Goal: Transaction & Acquisition: Purchase product/service

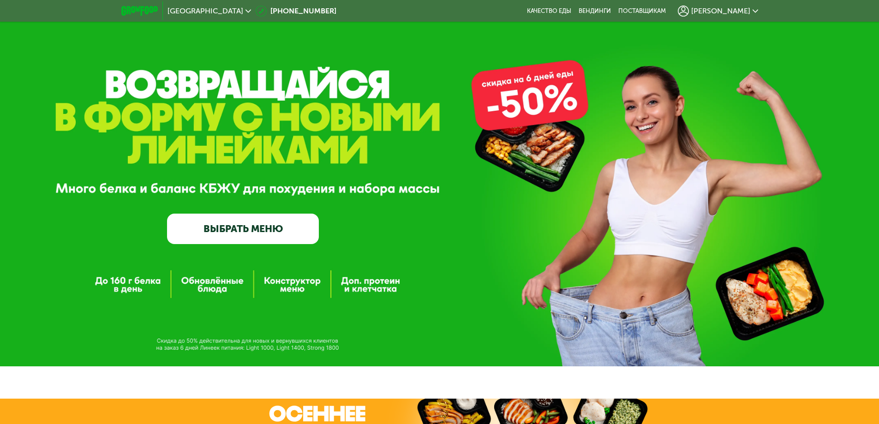
click at [392, 128] on div "GrowFood — доставка правильного питания ВЫБРАТЬ МЕНЮ" at bounding box center [439, 183] width 879 height 366
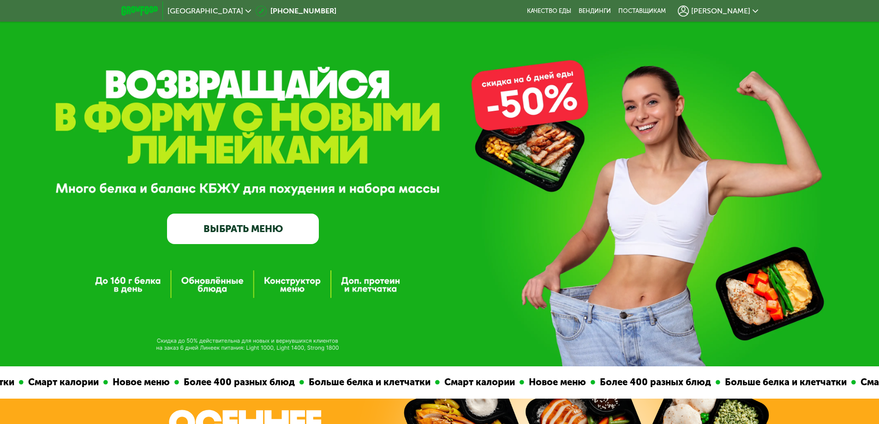
click at [245, 222] on link "ВЫБРАТЬ МЕНЮ" at bounding box center [243, 229] width 152 height 30
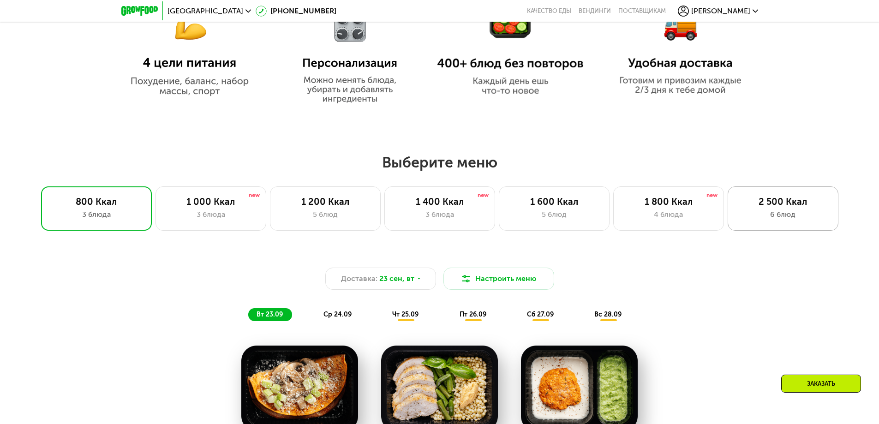
scroll to position [692, 0]
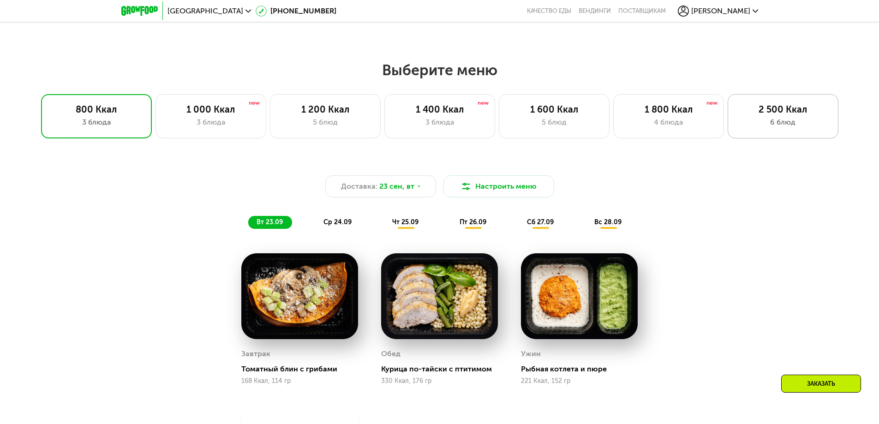
click at [778, 119] on div "2 500 Ккал 6 блюд" at bounding box center [782, 116] width 111 height 44
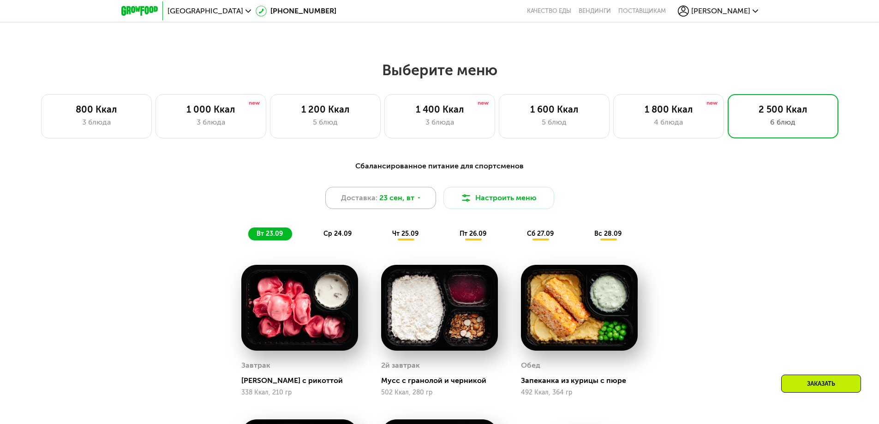
click at [391, 197] on span "23 сен, вт" at bounding box center [396, 197] width 35 height 11
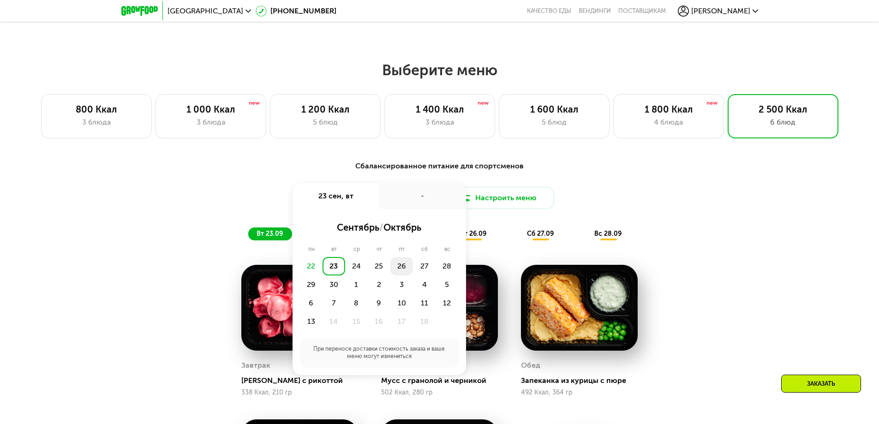
click at [399, 266] on div "26" at bounding box center [401, 266] width 23 height 18
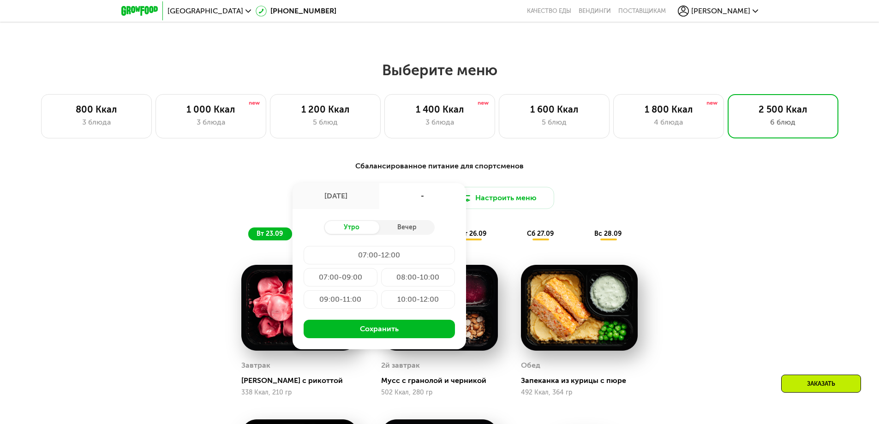
click at [418, 273] on div "08:00-10:00" at bounding box center [418, 277] width 74 height 18
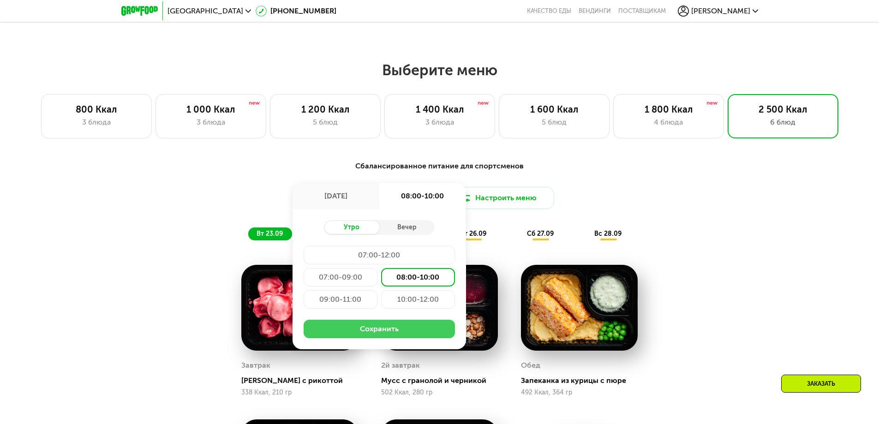
click at [408, 330] on button "Сохранить" at bounding box center [379, 329] width 151 height 18
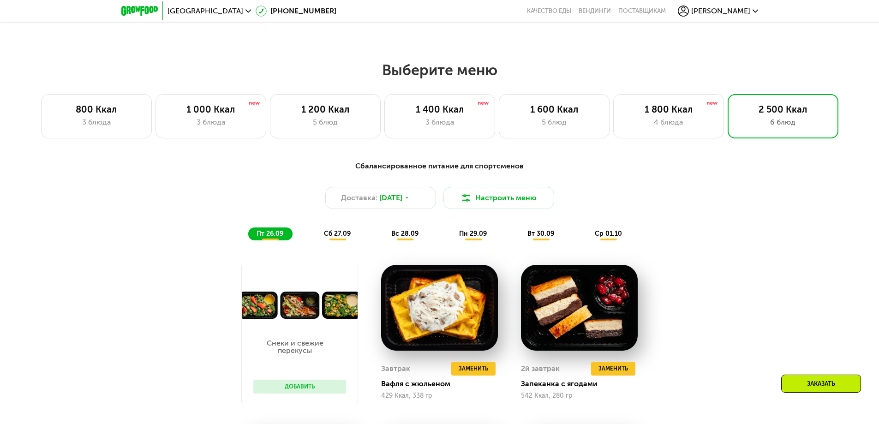
scroll to position [876, 0]
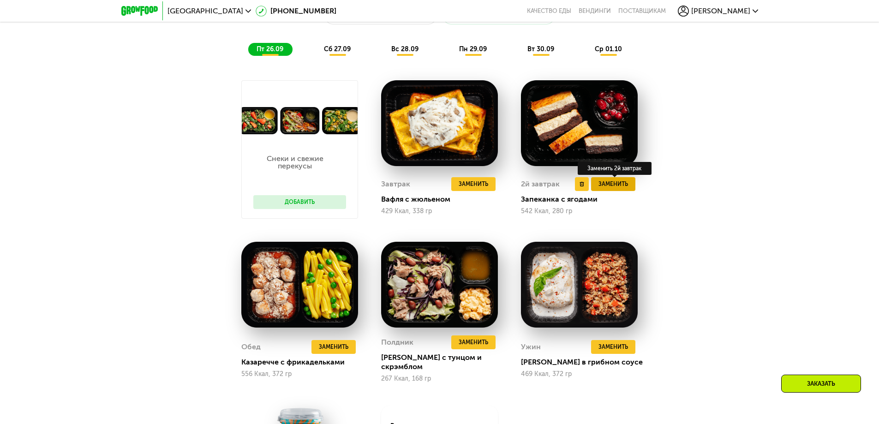
click at [619, 189] on span "Заменить" at bounding box center [613, 183] width 30 height 9
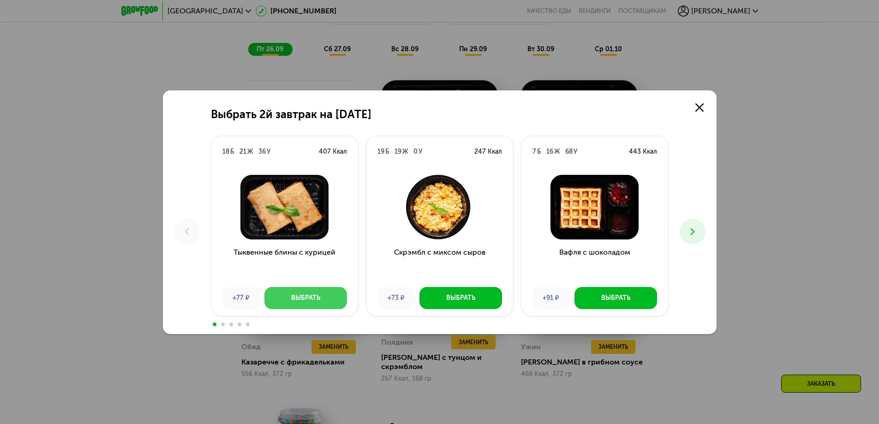
click at [286, 306] on button "Выбрать" at bounding box center [305, 298] width 83 height 22
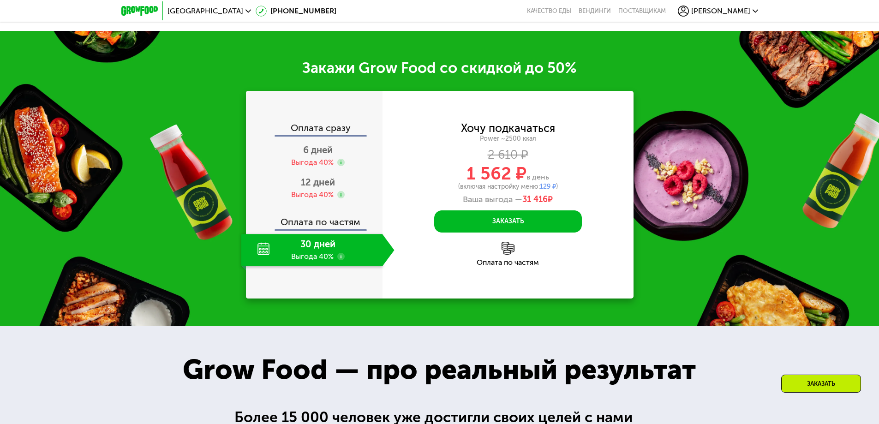
scroll to position [1338, 0]
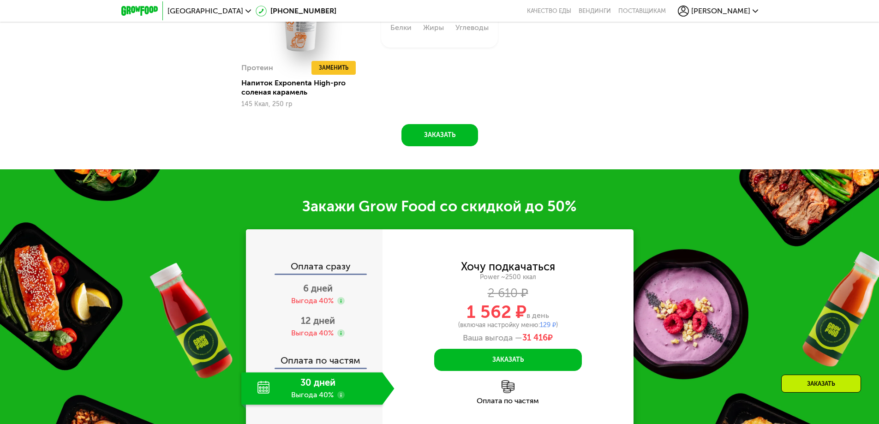
click at [358, 267] on div "Оплата сразу" at bounding box center [315, 268] width 136 height 12
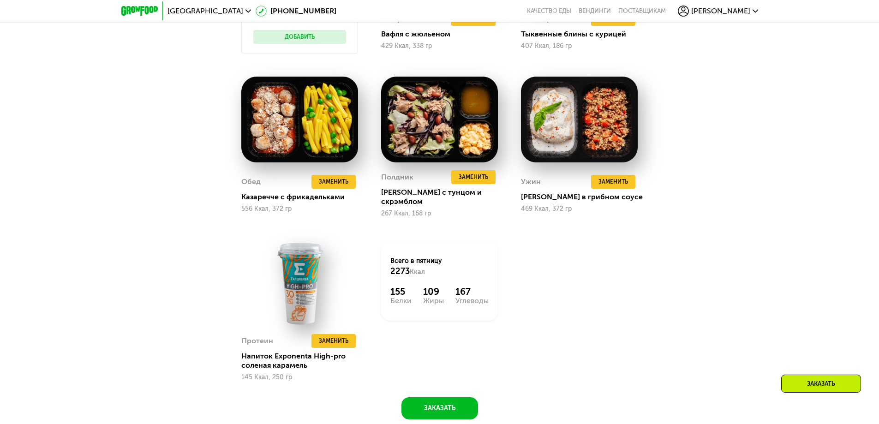
scroll to position [1199, 0]
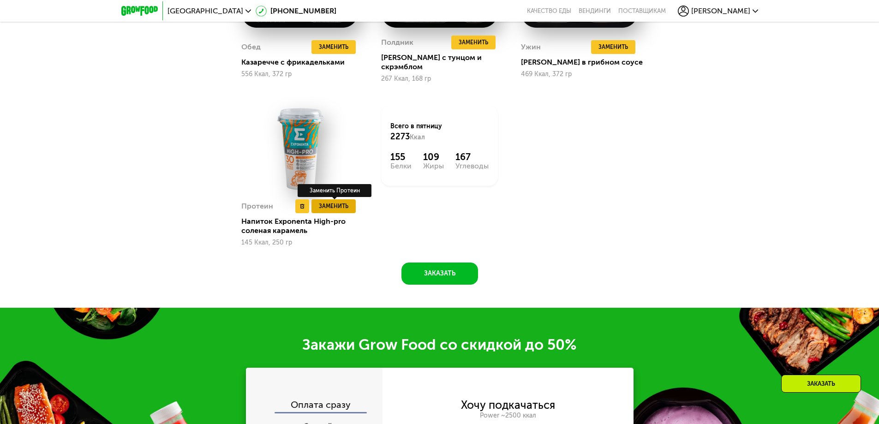
click at [345, 202] on span "Заменить" at bounding box center [334, 206] width 30 height 9
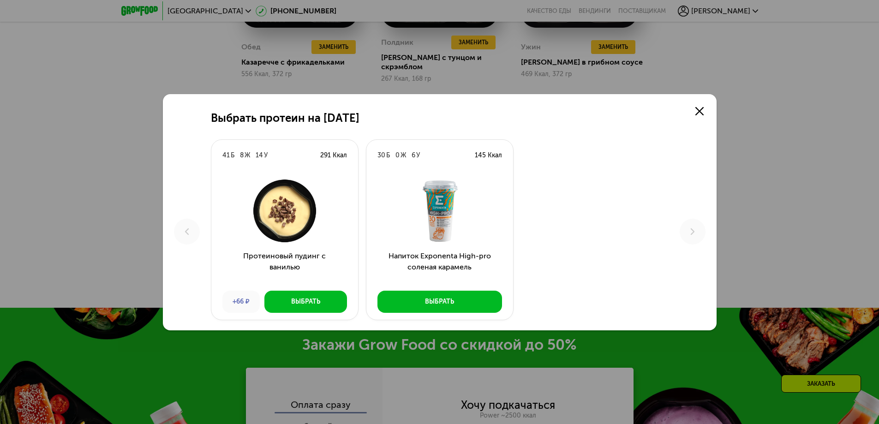
click at [295, 231] on img at bounding box center [285, 211] width 132 height 65
click at [298, 300] on div "Выбрать" at bounding box center [305, 301] width 29 height 9
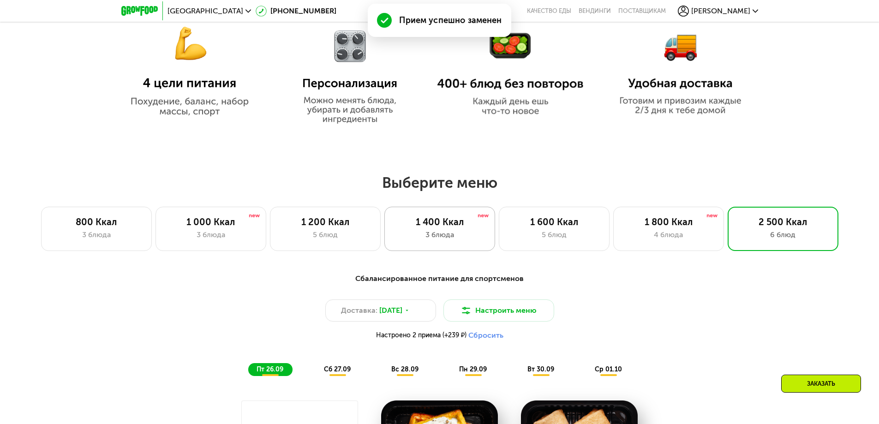
scroll to position [738, 0]
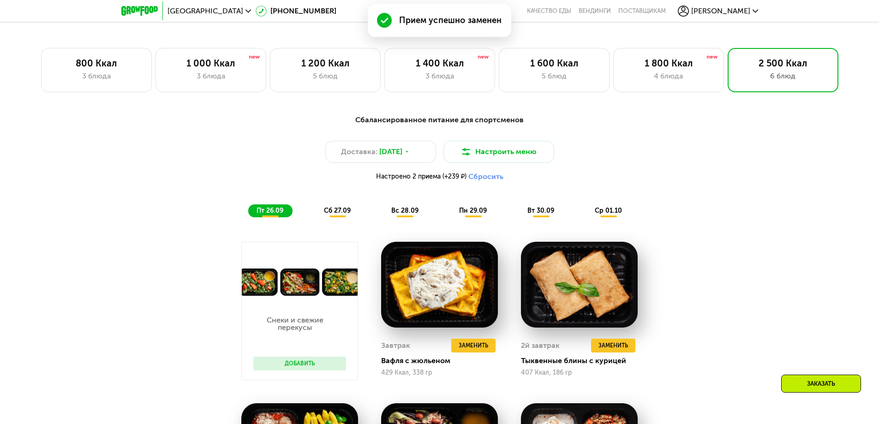
click at [342, 214] on span "сб 27.09" at bounding box center [337, 211] width 27 height 8
